Goal: Browse casually

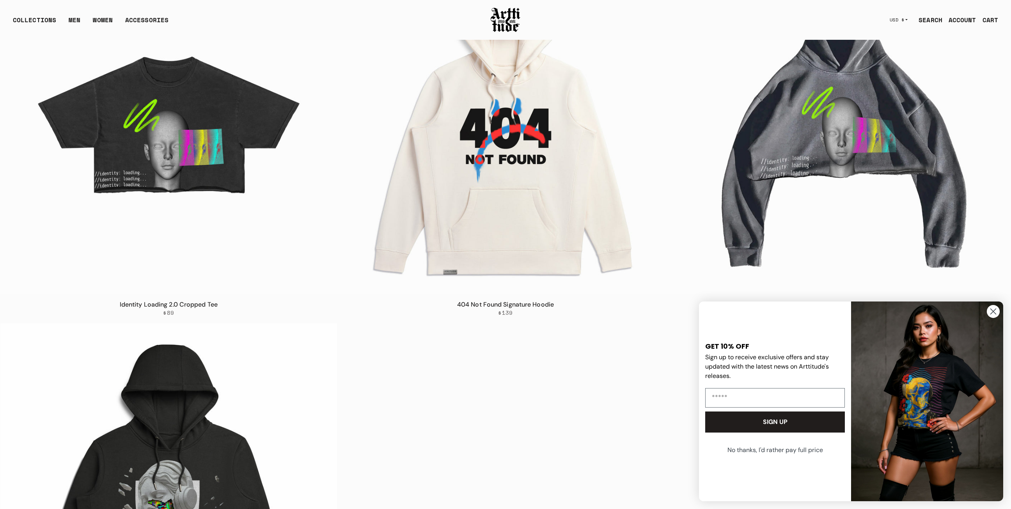
scroll to position [148, 0]
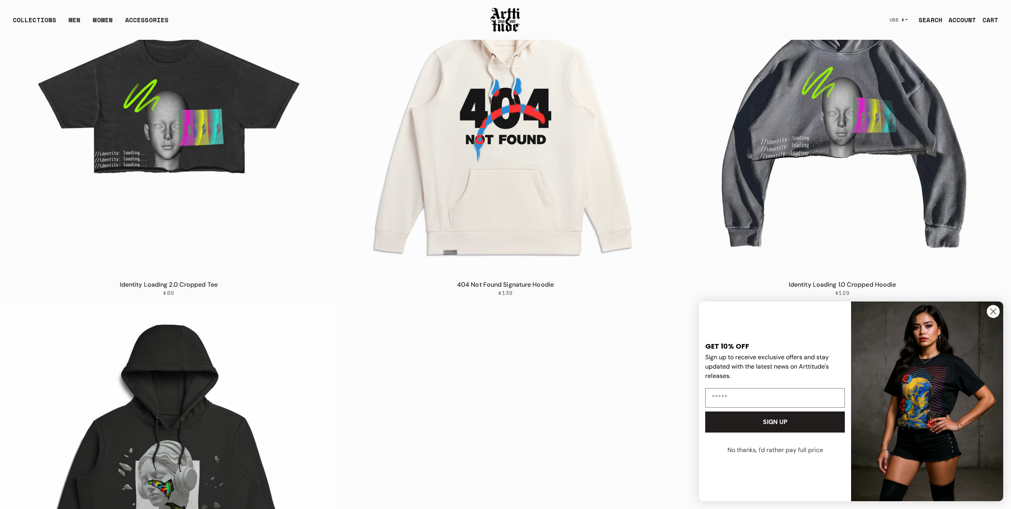
click at [997, 310] on circle "Close dialog" at bounding box center [993, 311] width 13 height 13
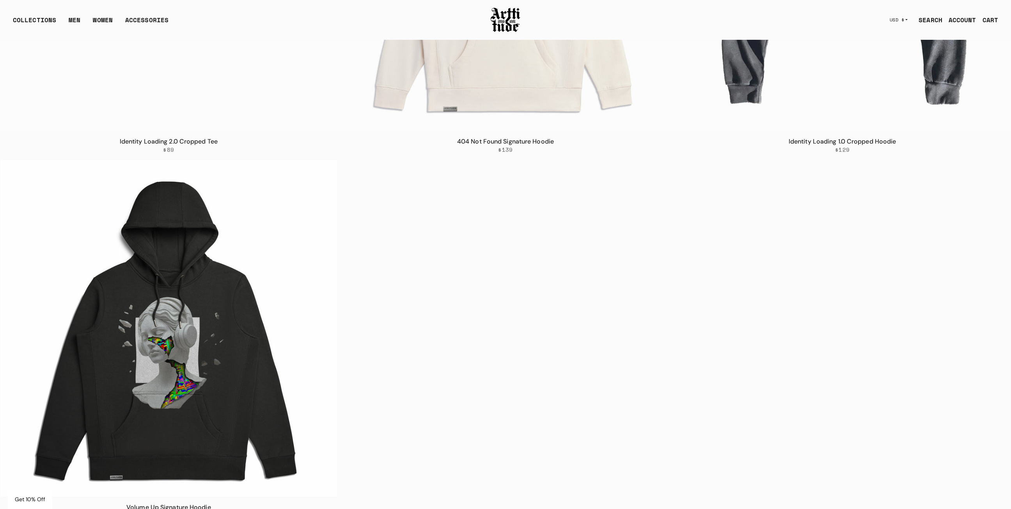
scroll to position [292, 0]
click at [175, 379] on img at bounding box center [168, 328] width 337 height 337
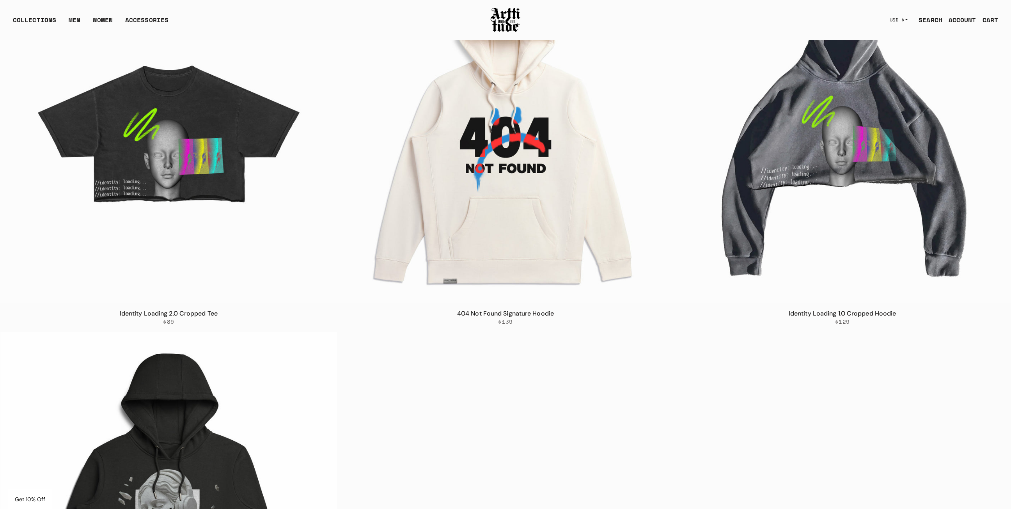
scroll to position [87, 0]
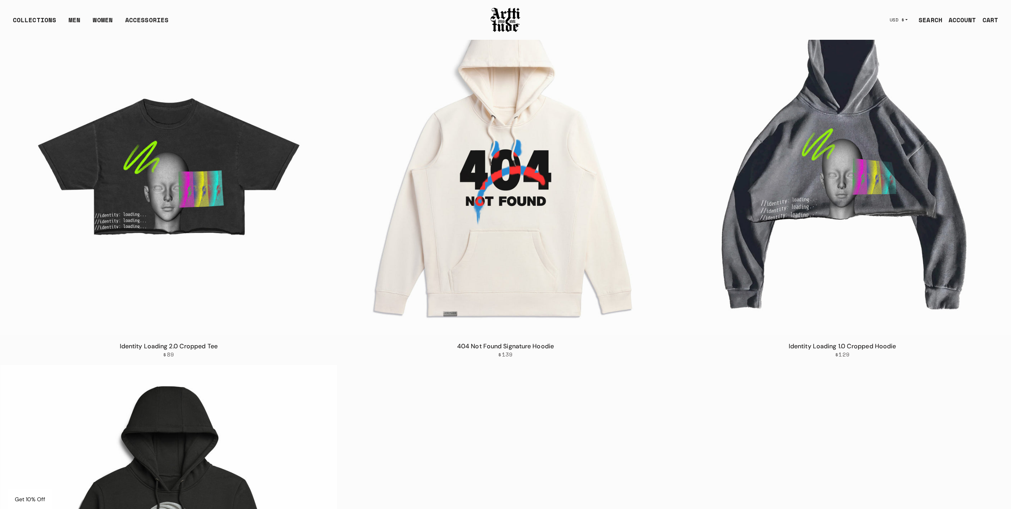
click at [527, 208] on img at bounding box center [505, 167] width 337 height 337
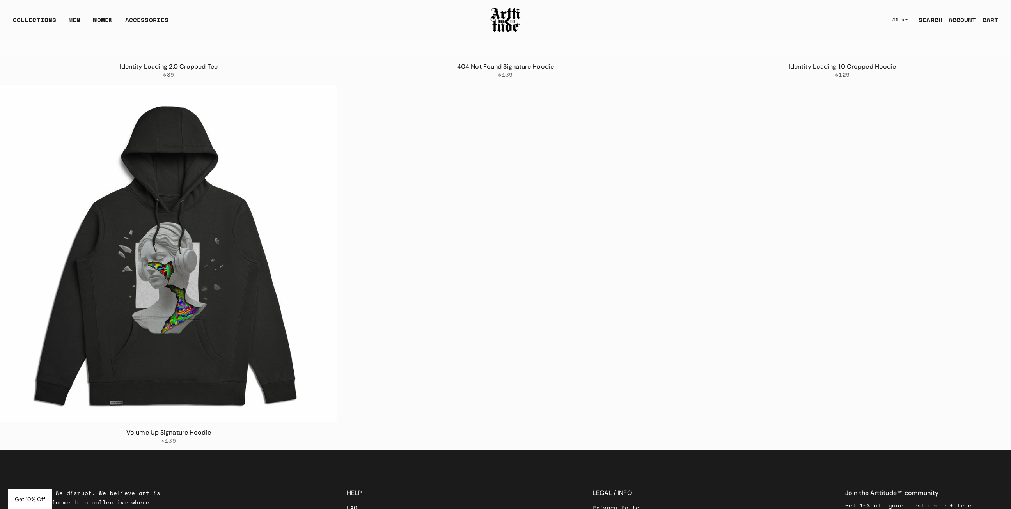
scroll to position [476, 0]
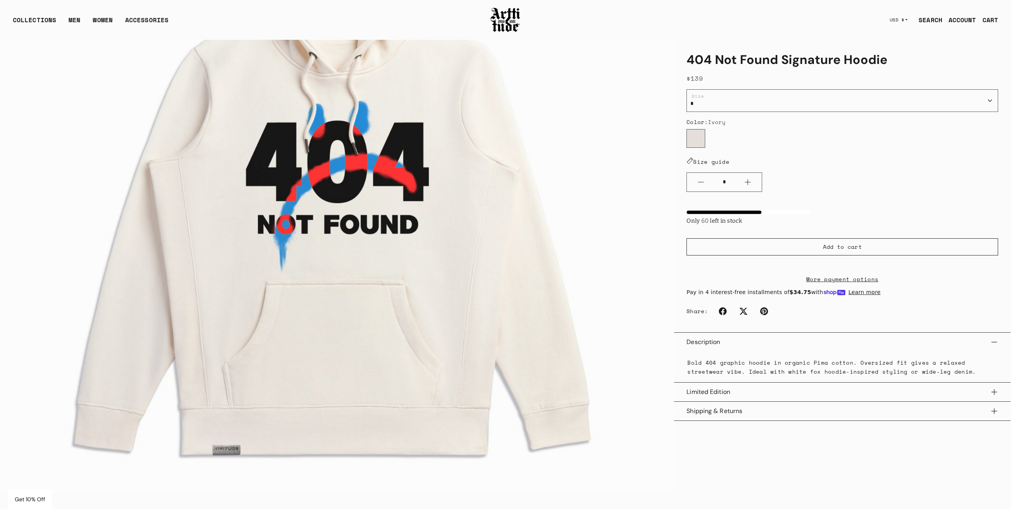
scroll to position [252, 0]
